Goal: Information Seeking & Learning: Check status

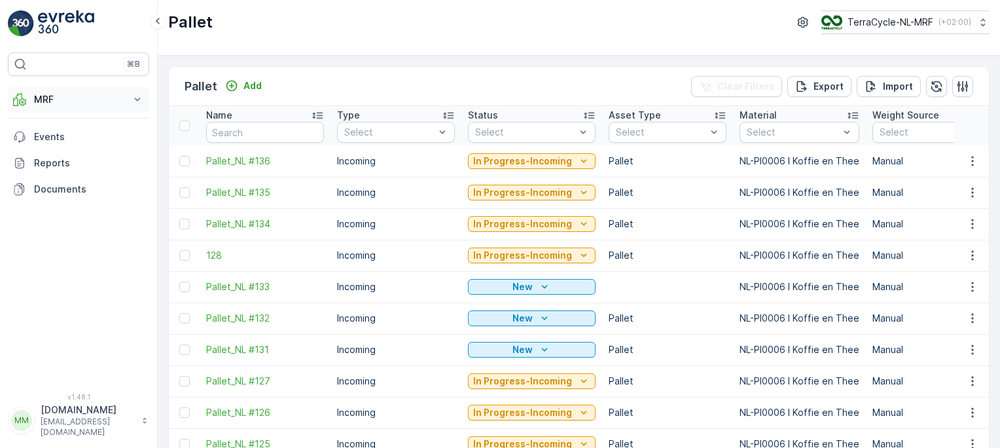
click at [131, 97] on icon at bounding box center [137, 99] width 13 height 13
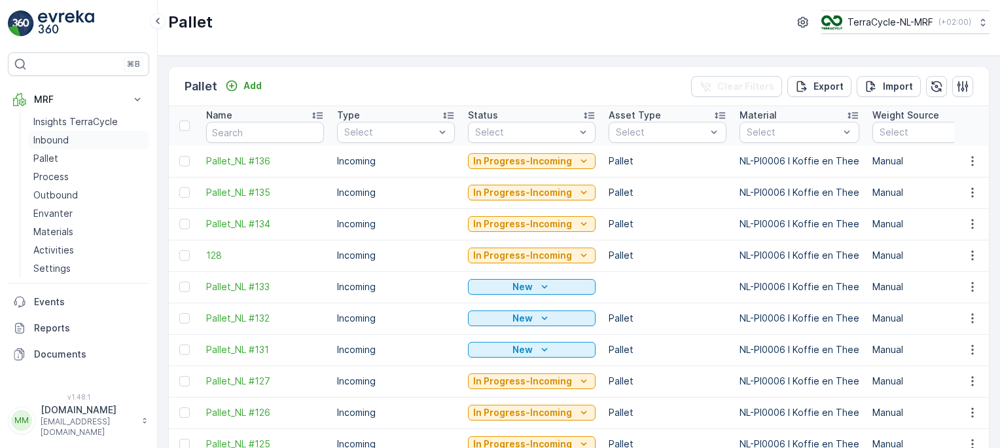
click at [54, 137] on p "Inbound" at bounding box center [50, 140] width 35 height 13
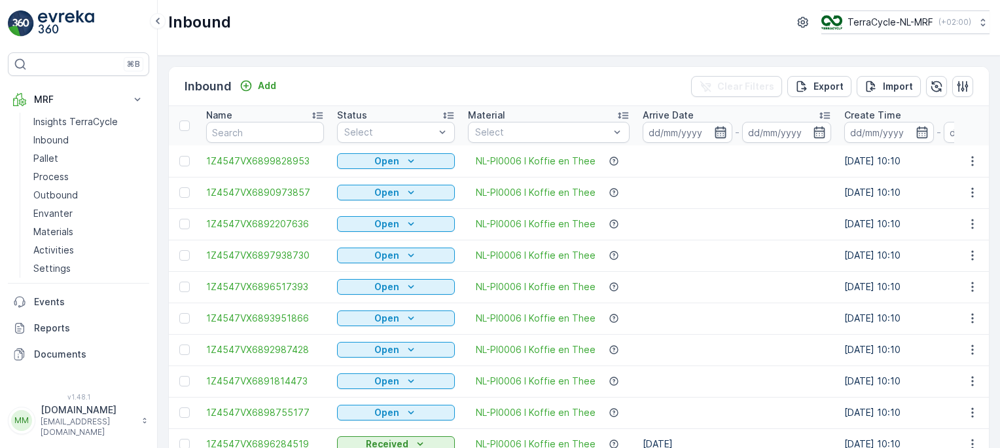
click at [718, 136] on icon "button" at bounding box center [720, 132] width 13 height 13
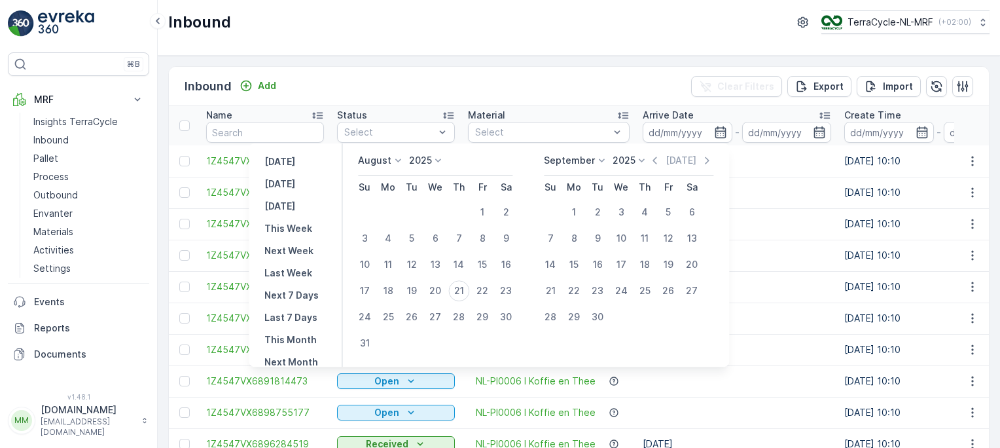
click at [751, 186] on td at bounding box center [737, 192] width 202 height 31
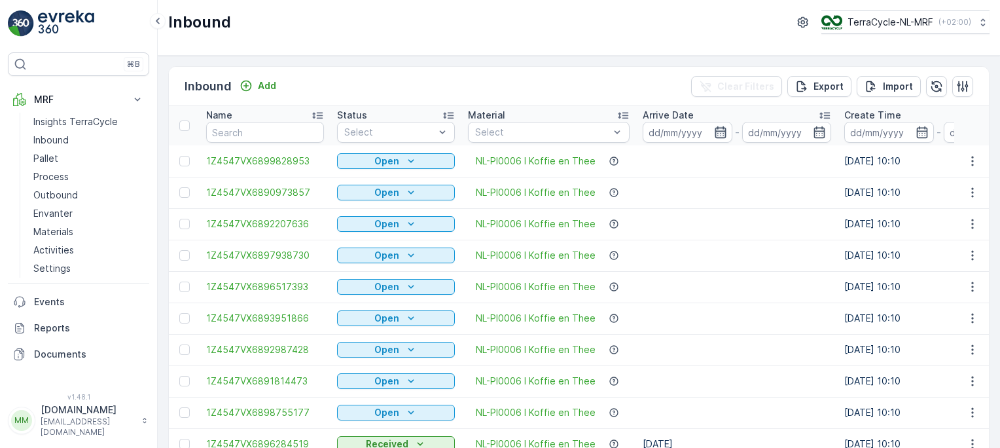
click at [717, 136] on icon "button" at bounding box center [720, 132] width 11 height 12
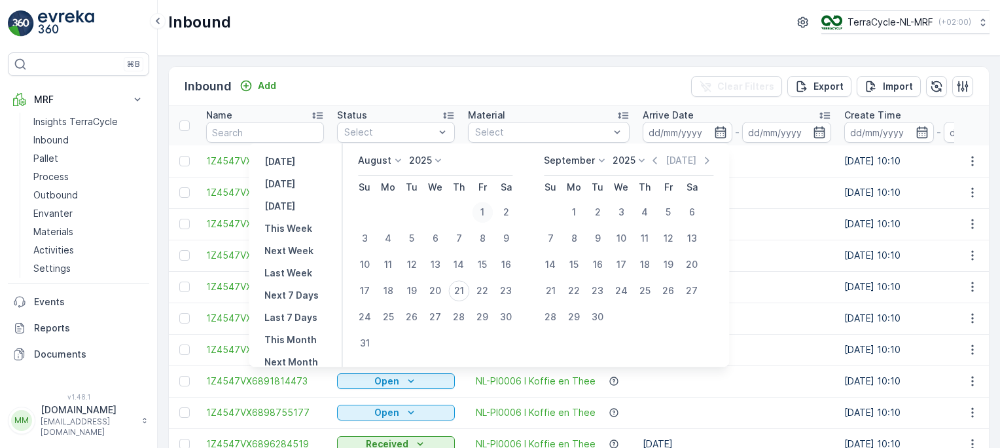
click at [489, 213] on div "1" at bounding box center [482, 212] width 21 height 21
type input "[DATE]"
click at [468, 291] on div "21" at bounding box center [458, 290] width 21 height 21
type input "[DATE]"
click at [492, 208] on div "1" at bounding box center [482, 212] width 21 height 21
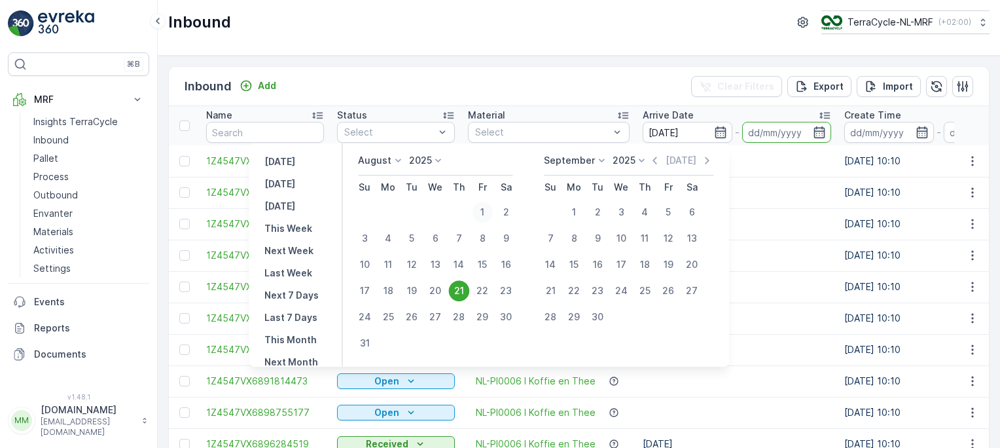
type input "[DATE]"
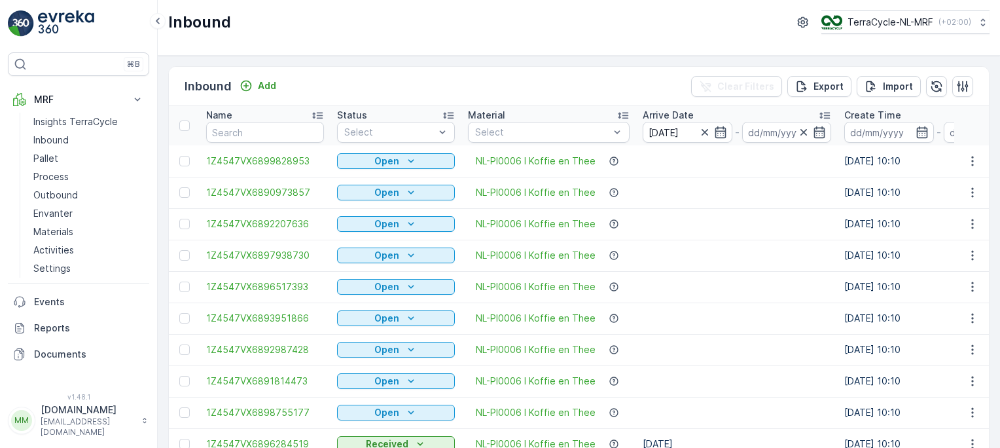
type input "[DATE]"
click at [588, 71] on div "Inbound Add Clear Filters Export Import" at bounding box center [579, 86] width 820 height 39
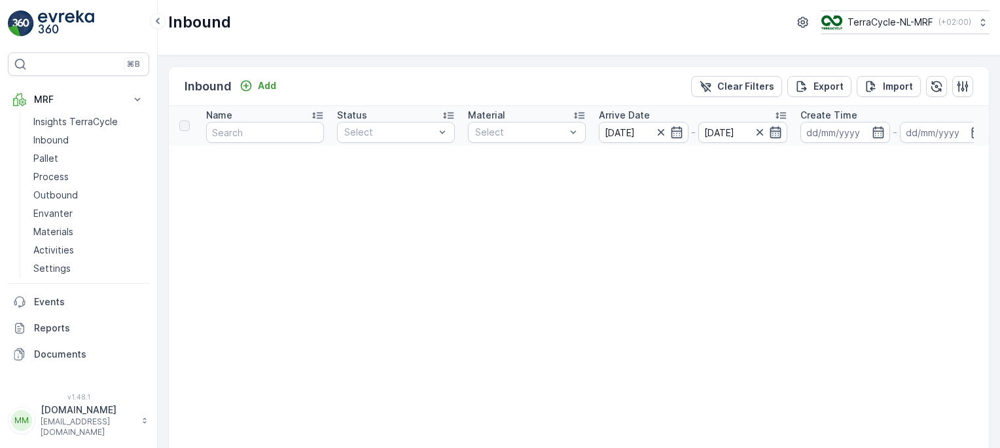
click at [772, 128] on icon "button" at bounding box center [775, 132] width 11 height 12
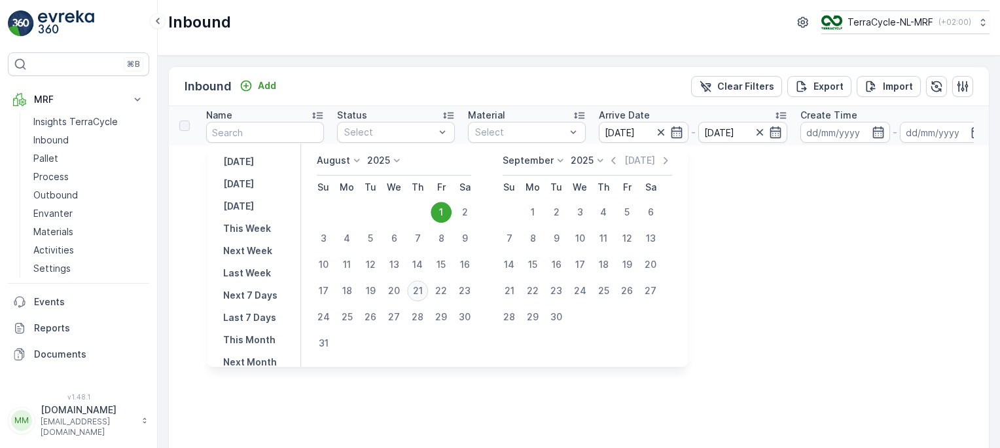
click at [423, 287] on div "21" at bounding box center [417, 290] width 21 height 21
type input "[DATE]"
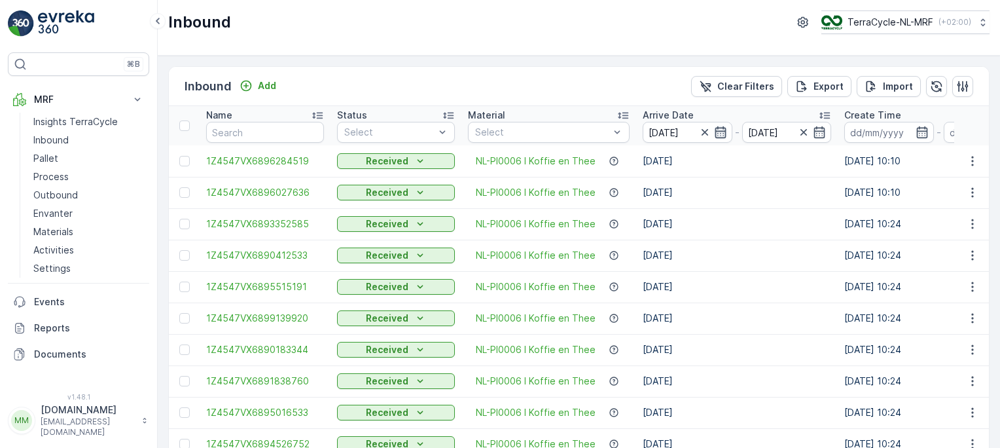
click at [718, 133] on icon "button" at bounding box center [720, 132] width 13 height 13
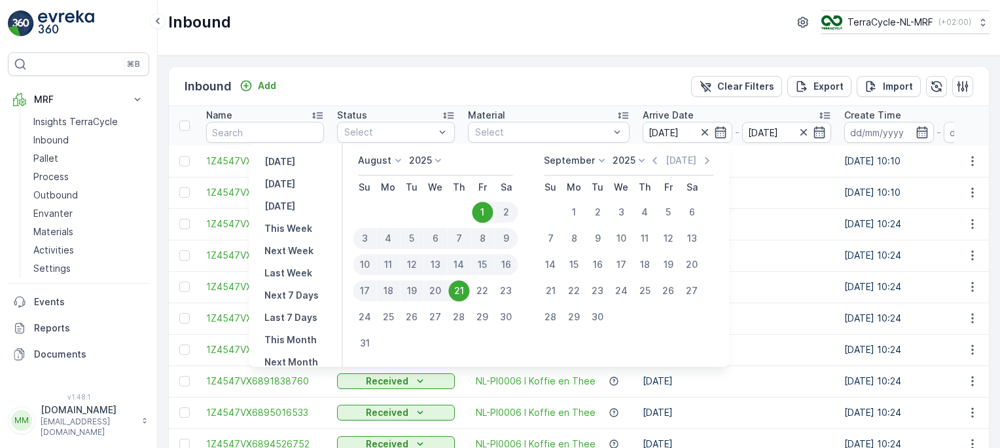
click at [464, 293] on div "21" at bounding box center [458, 290] width 21 height 21
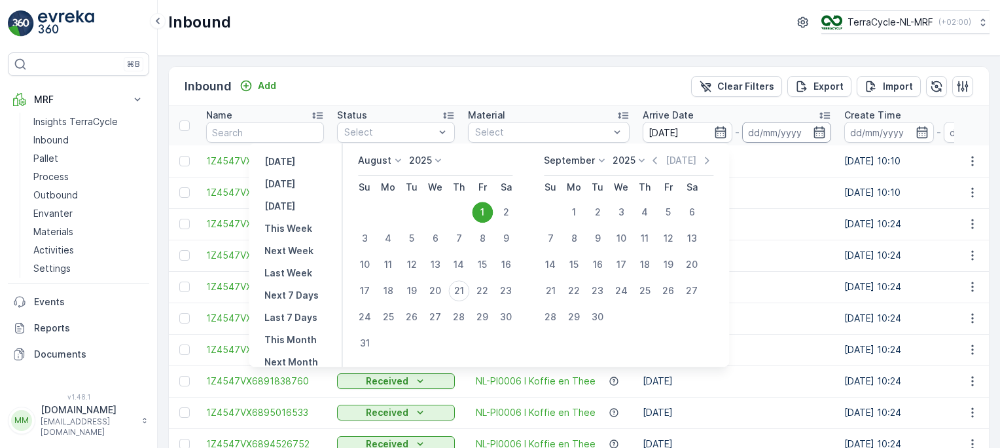
type input "[DATE]"
click at [788, 129] on input "[DATE]" at bounding box center [787, 132] width 90 height 21
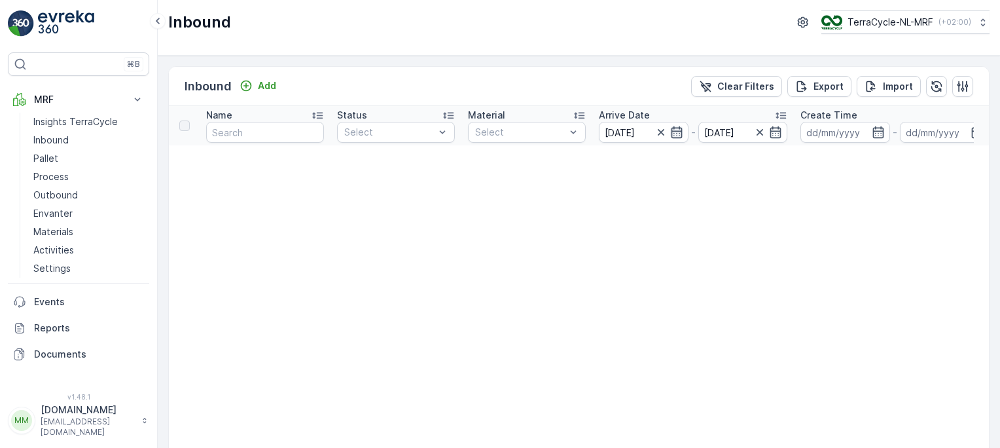
click at [673, 136] on icon "button" at bounding box center [676, 132] width 11 height 12
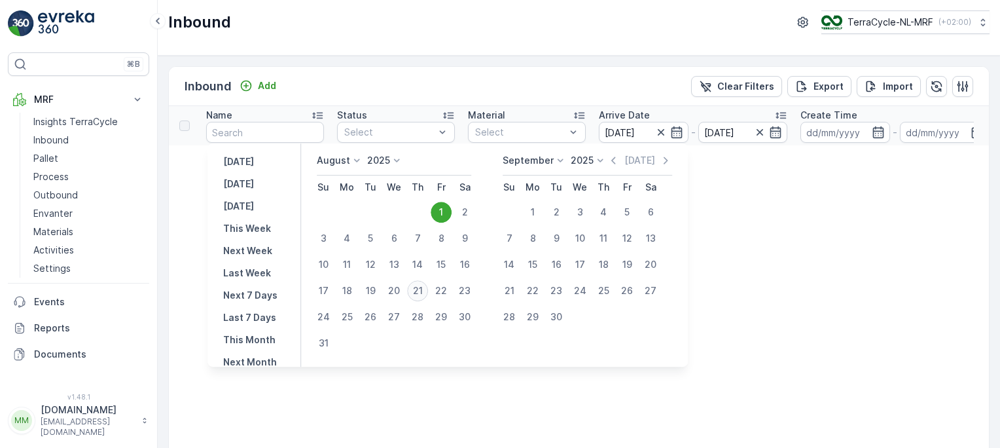
click at [427, 291] on div "21" at bounding box center [417, 290] width 21 height 21
type input "[DATE]"
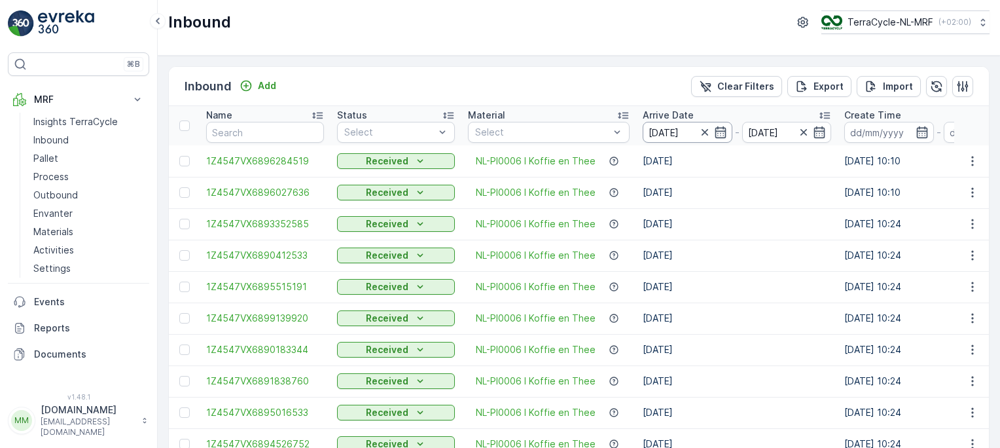
click at [678, 131] on input "[DATE]" at bounding box center [688, 132] width 90 height 21
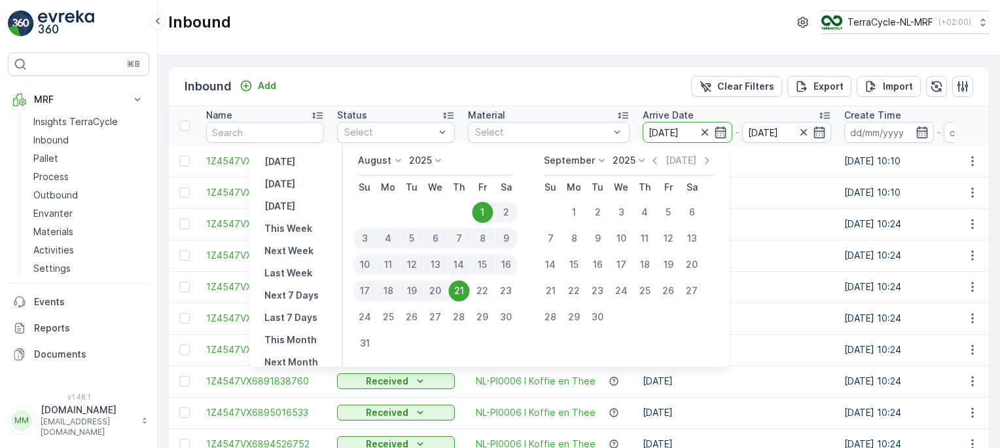
click at [462, 292] on div "21" at bounding box center [458, 290] width 21 height 21
type input "[DATE]"
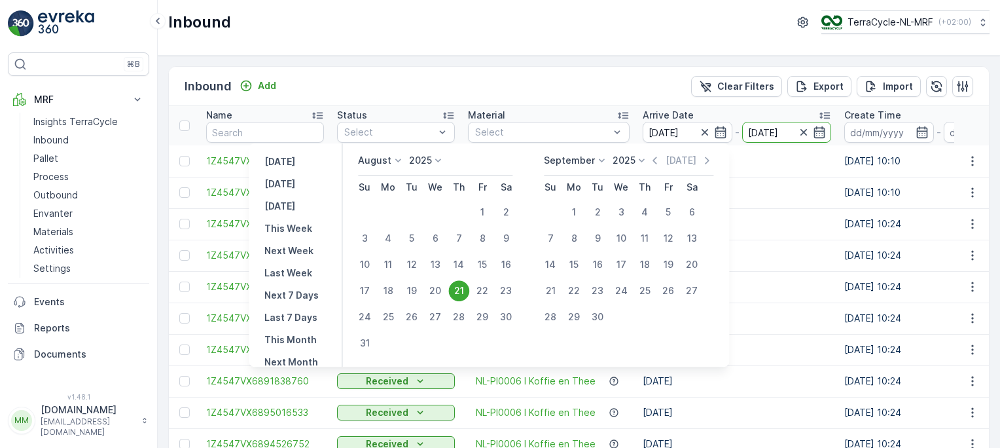
click at [501, 81] on div "Inbound Add Clear Filters Export Import" at bounding box center [579, 86] width 820 height 39
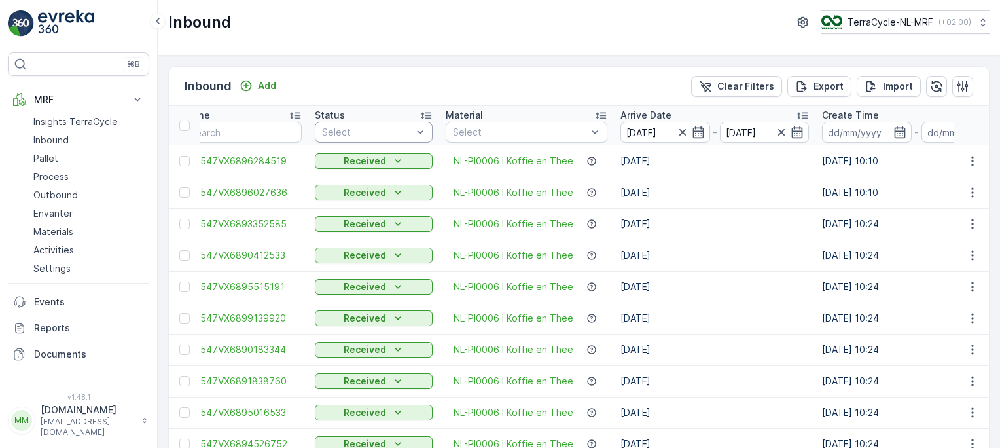
click at [412, 127] on div at bounding box center [367, 132] width 93 height 10
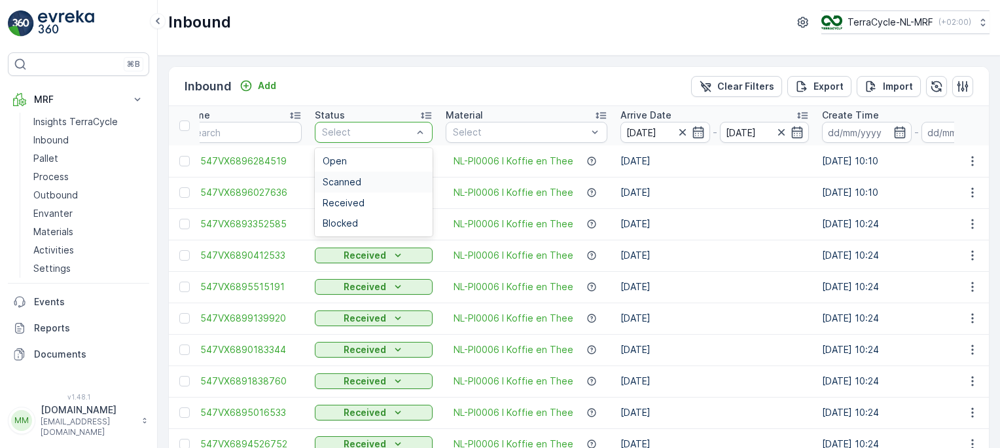
click at [370, 180] on div "Scanned" at bounding box center [374, 182] width 102 height 10
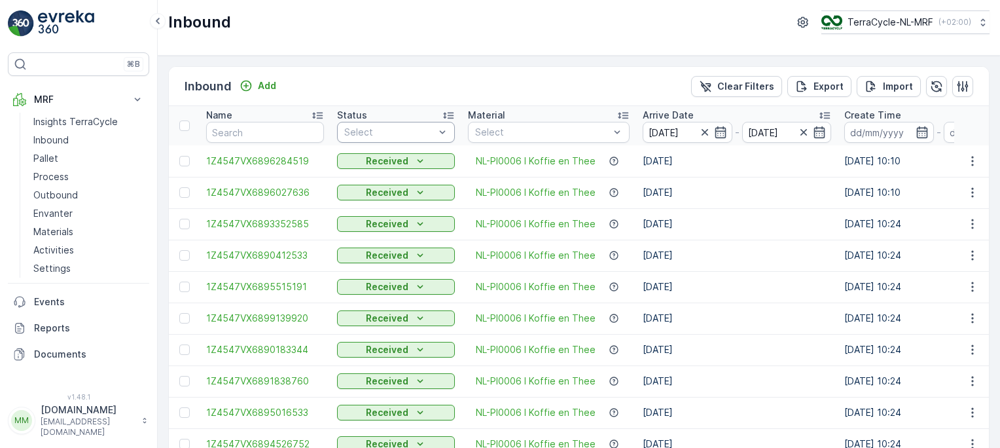
click at [425, 127] on div at bounding box center [389, 132] width 93 height 10
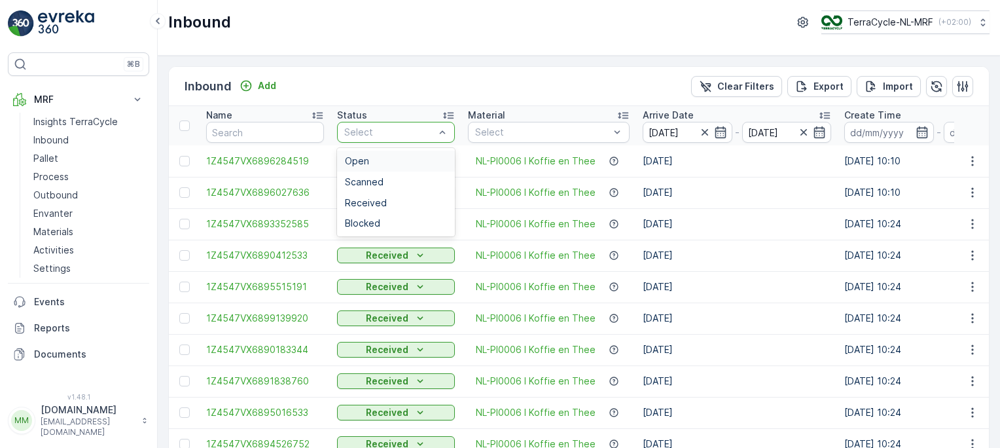
click at [380, 157] on div "Open" at bounding box center [396, 161] width 102 height 10
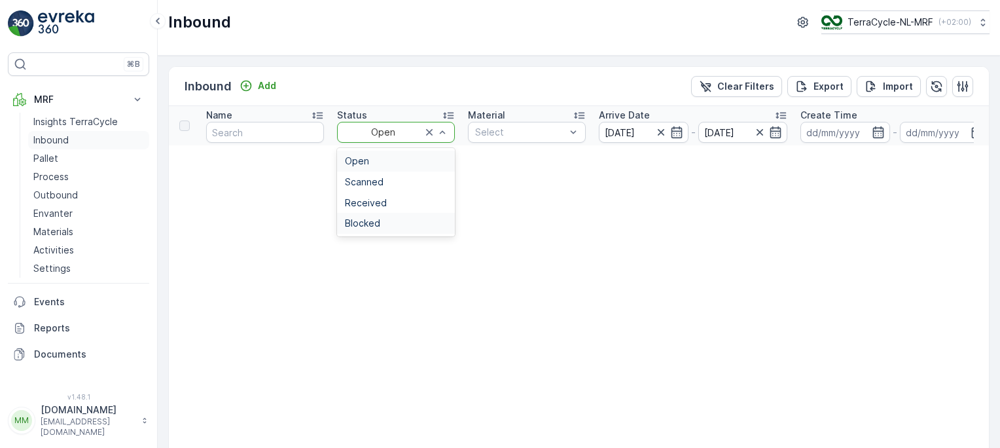
click at [57, 138] on p "Inbound" at bounding box center [50, 140] width 35 height 13
click at [67, 31] on img at bounding box center [66, 23] width 56 height 26
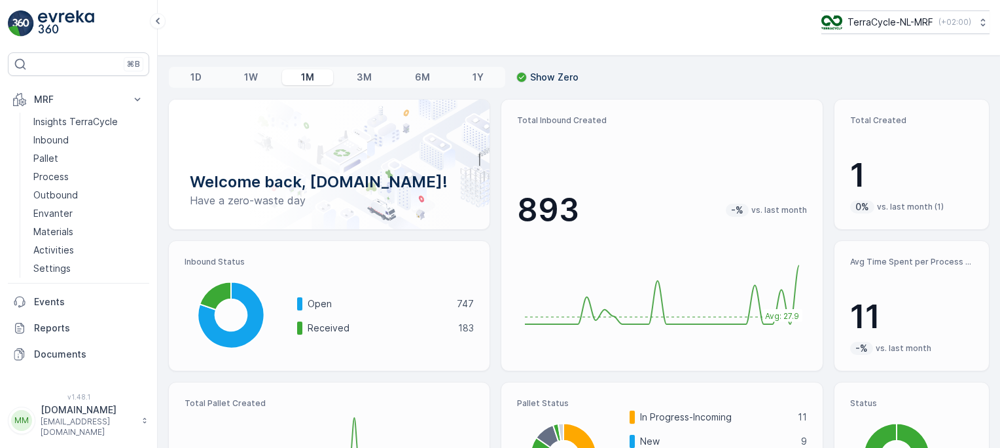
scroll to position [74, 0]
